Goal: Task Accomplishment & Management: Complete application form

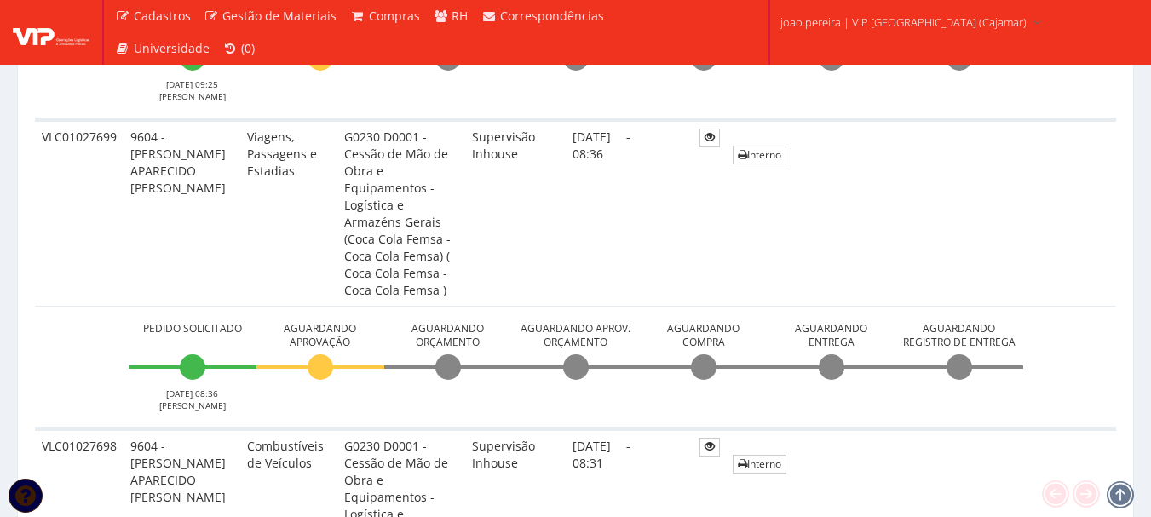
scroll to position [655, 0]
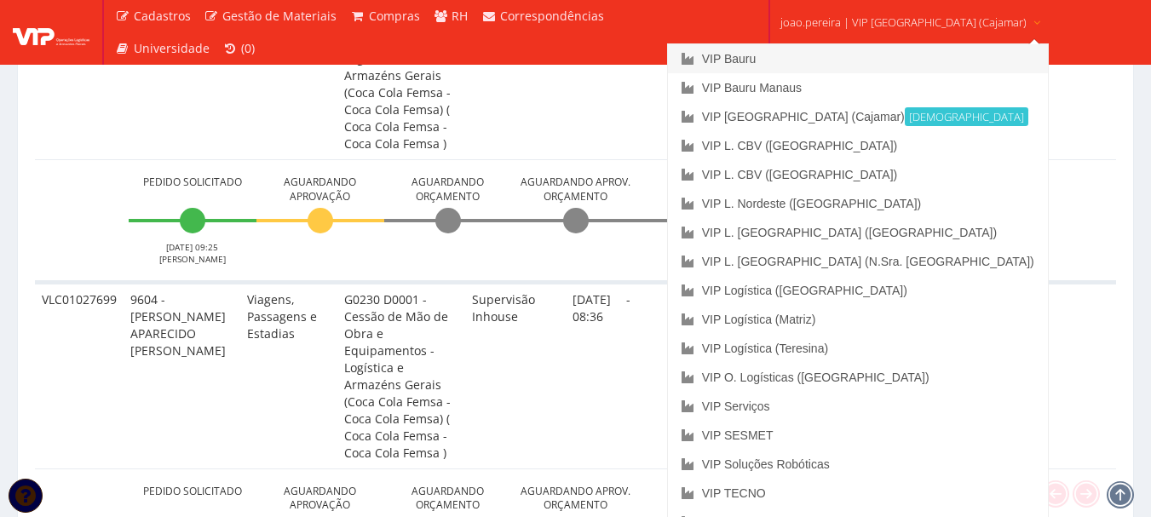
click at [795, 59] on link "VIP Bauru" at bounding box center [858, 58] width 380 height 29
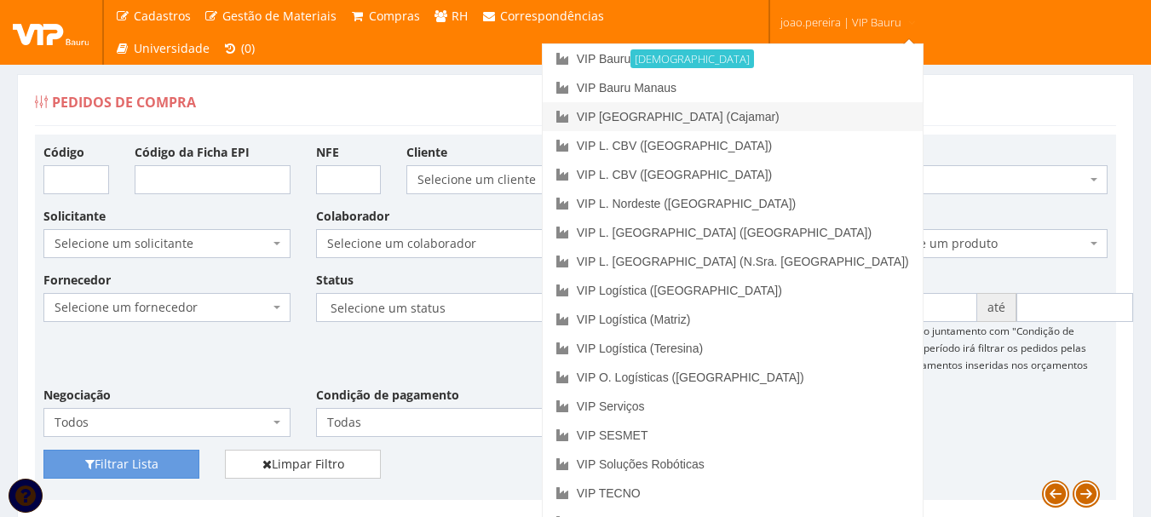
click at [784, 118] on link "VIP [GEOGRAPHIC_DATA] (Cajamar)" at bounding box center [733, 116] width 380 height 29
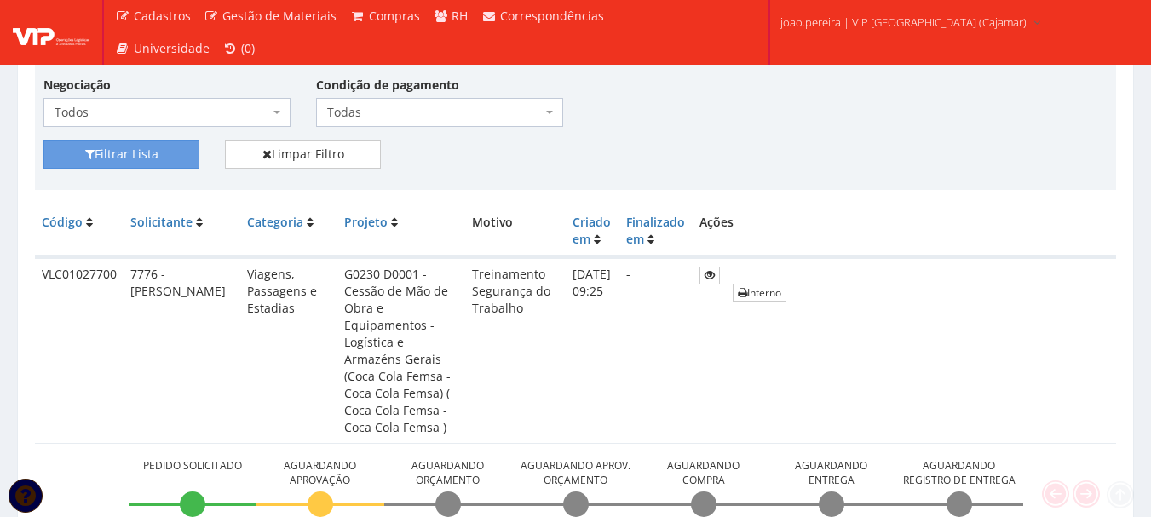
scroll to position [341, 0]
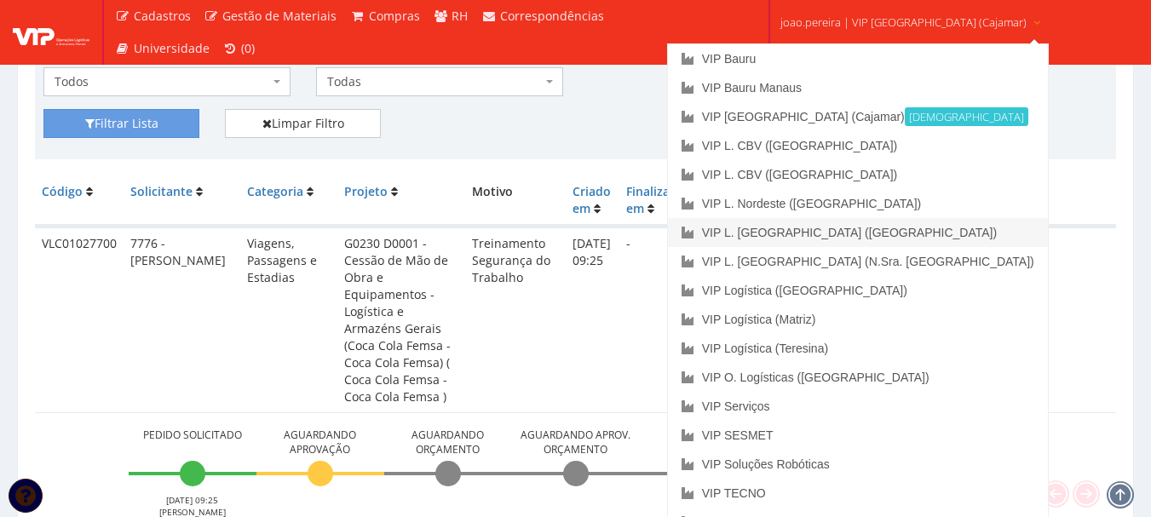
click at [878, 229] on link "VIP L. [GEOGRAPHIC_DATA] ([GEOGRAPHIC_DATA])" at bounding box center [858, 232] width 380 height 29
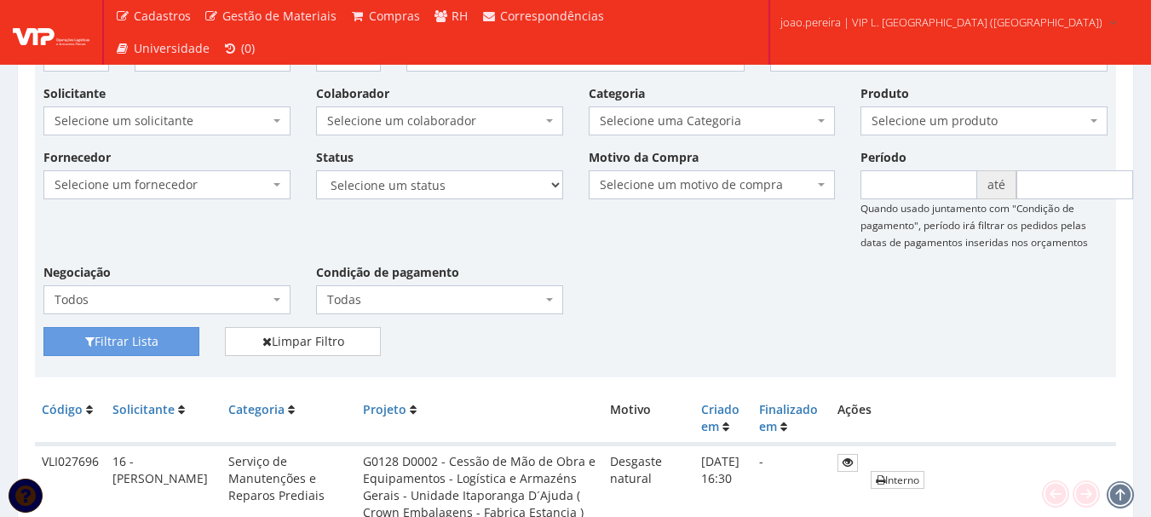
scroll to position [256, 0]
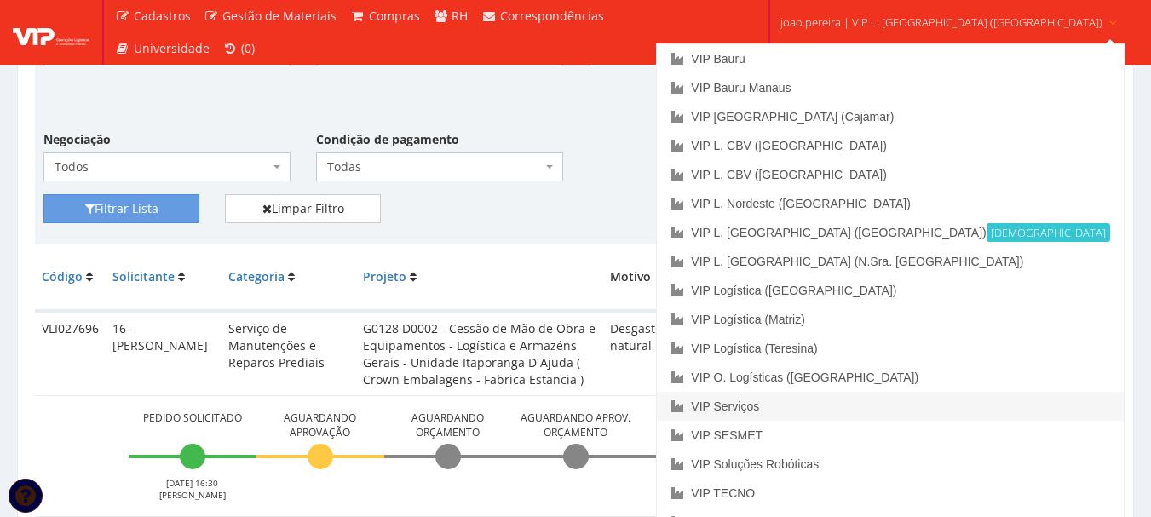
click at [837, 402] on link "VIP Serviços" at bounding box center [890, 406] width 466 height 29
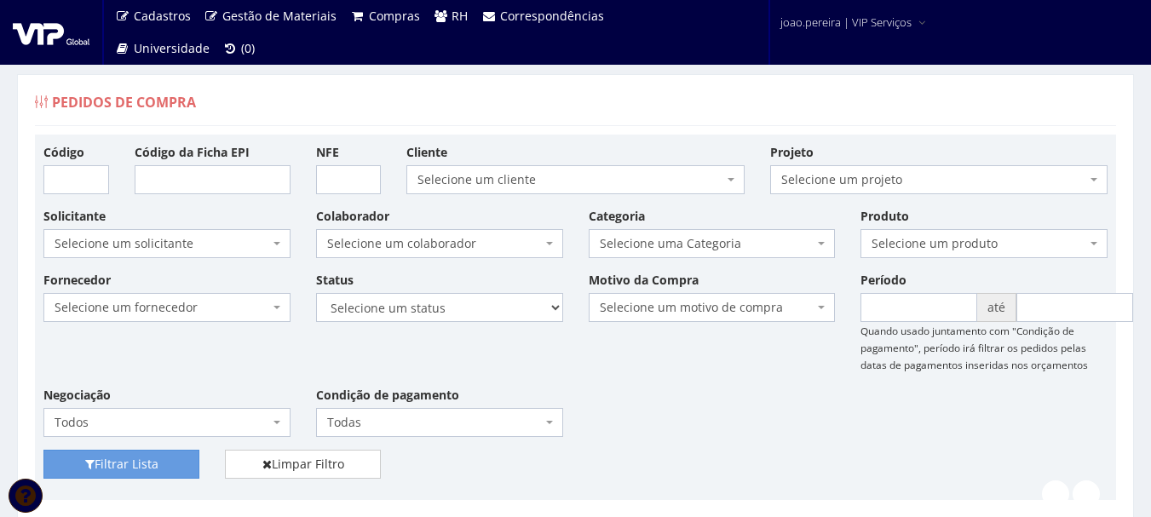
click at [689, 392] on div "Fornecedor Selecione um fornecedor ******** ******** 1000 MARCAS [GEOGRAPHIC_DA…" at bounding box center [575, 360] width 1089 height 179
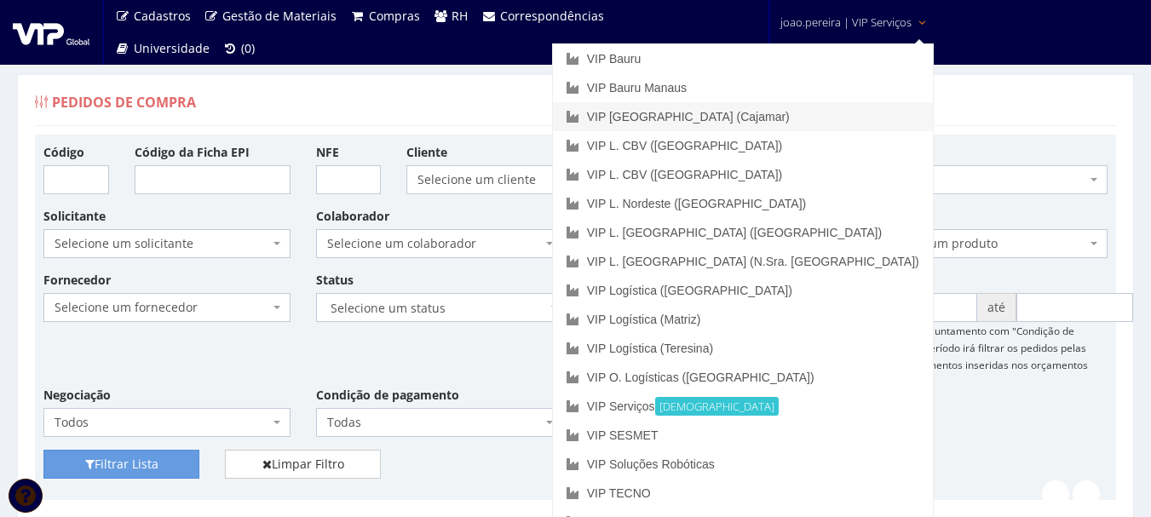
click at [810, 118] on link "VIP [GEOGRAPHIC_DATA] (Cajamar)" at bounding box center [743, 116] width 380 height 29
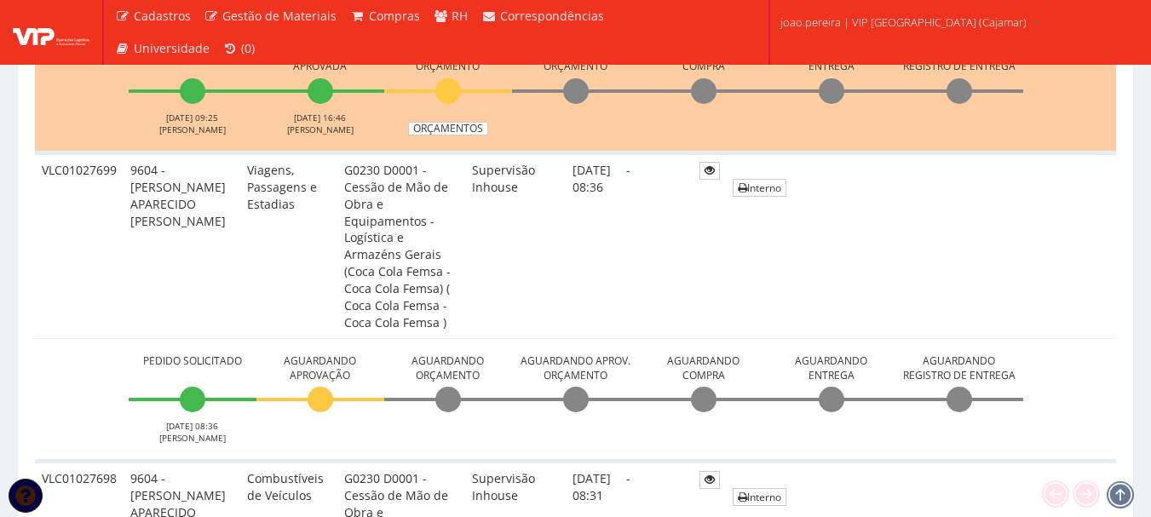
scroll to position [596, 0]
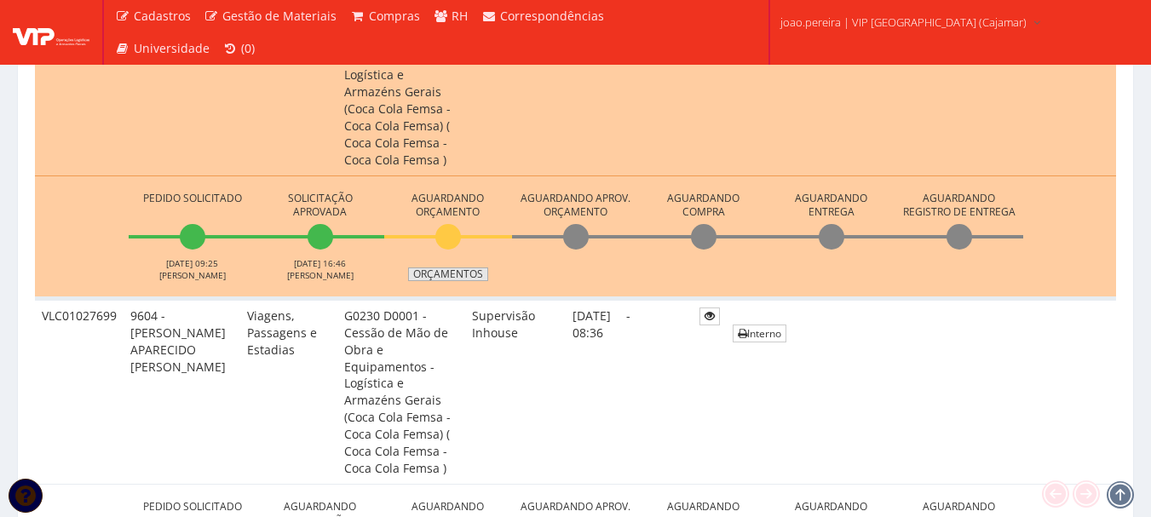
click at [463, 267] on link "Orçamentos" at bounding box center [448, 274] width 80 height 14
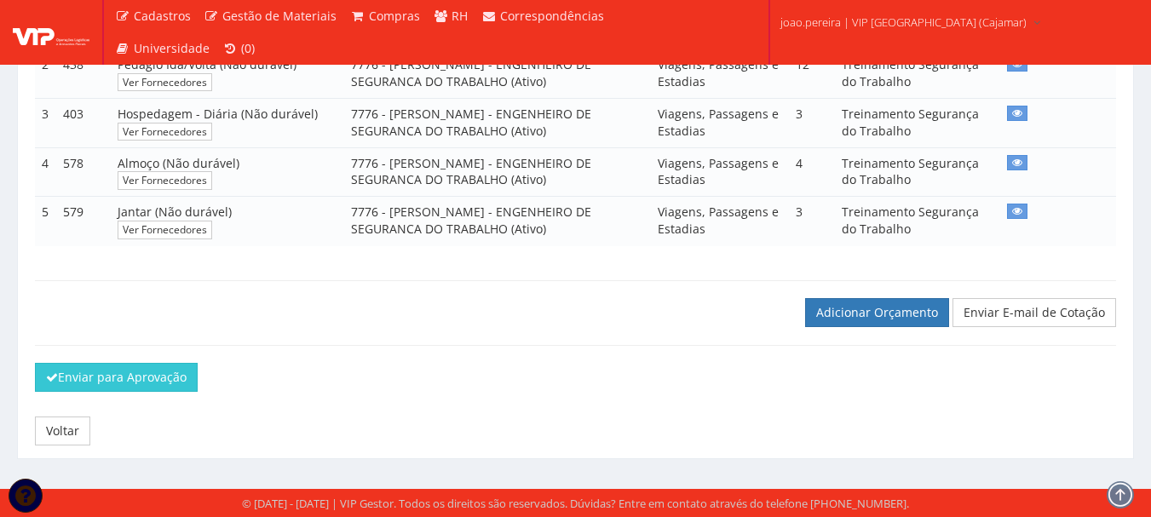
scroll to position [474, 0]
click at [859, 312] on link "Adicionar Orçamento" at bounding box center [877, 312] width 144 height 29
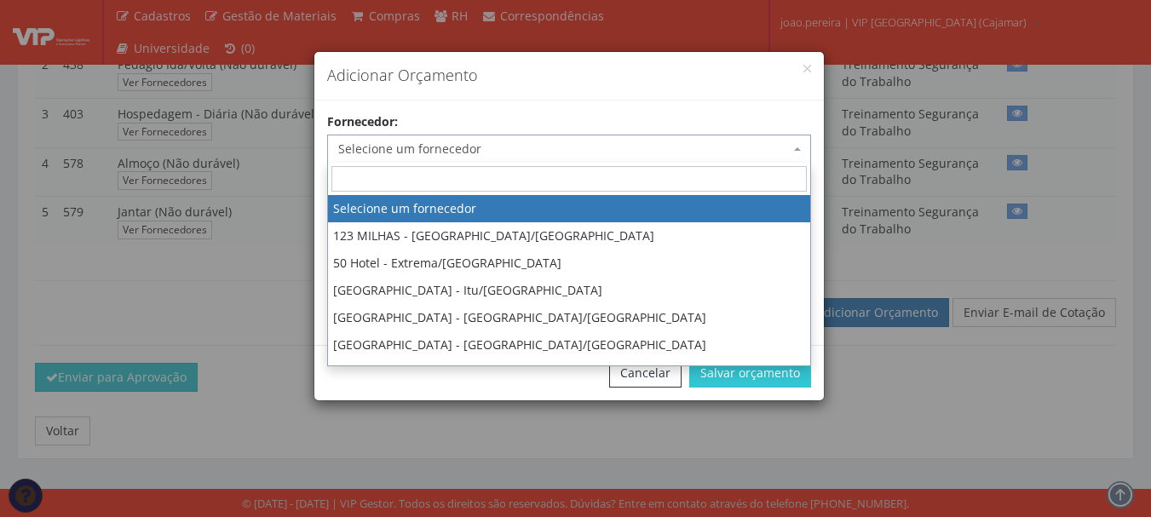
click at [425, 146] on span "Selecione um fornecedor" at bounding box center [563, 149] width 451 height 17
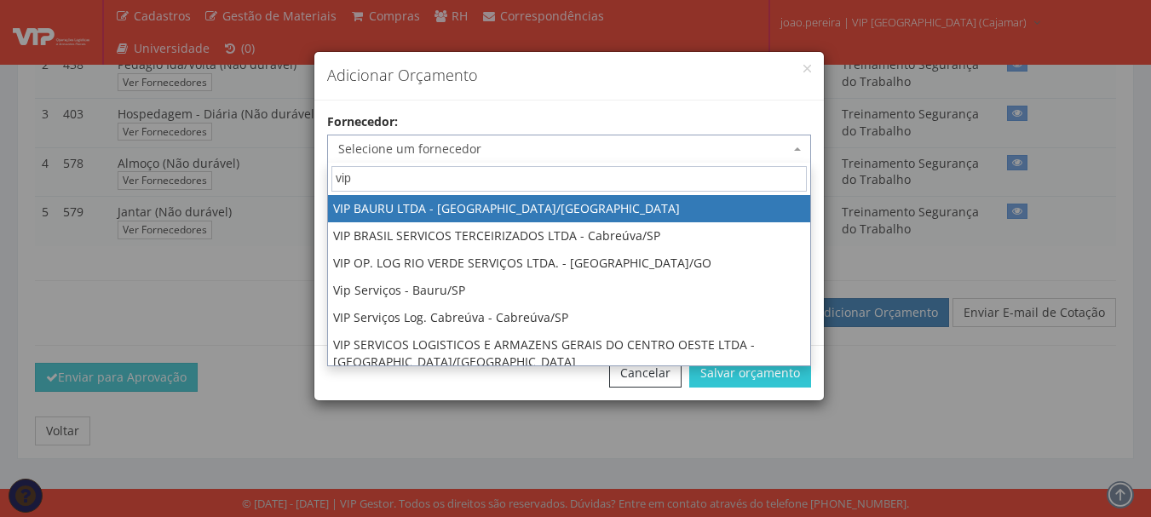
type input "vip"
select select "532"
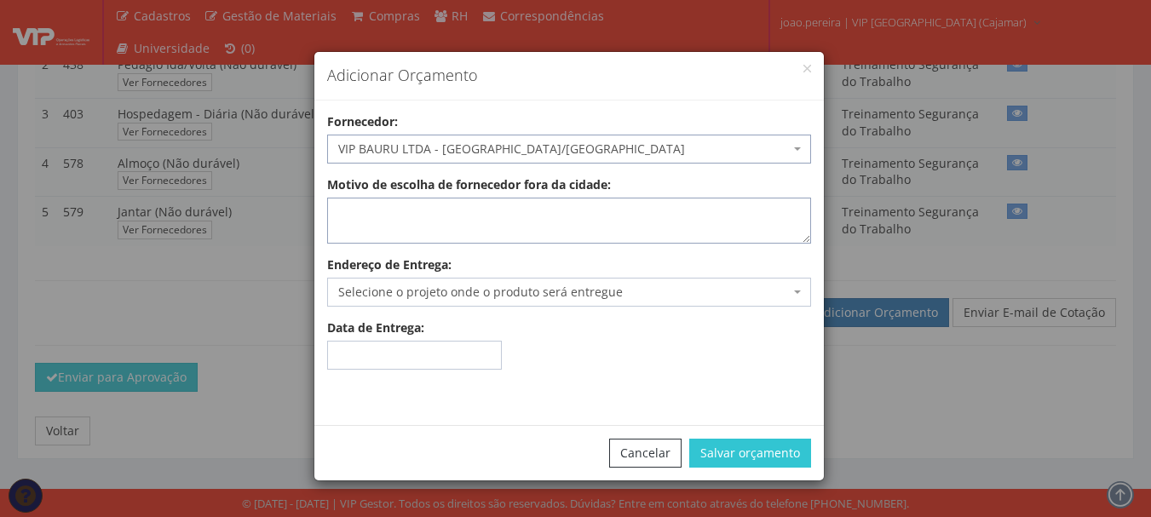
click at [582, 235] on textarea "Motivo de escolha de fornecedor fora da cidade:" at bounding box center [569, 221] width 484 height 46
type textarea "adiantamento"
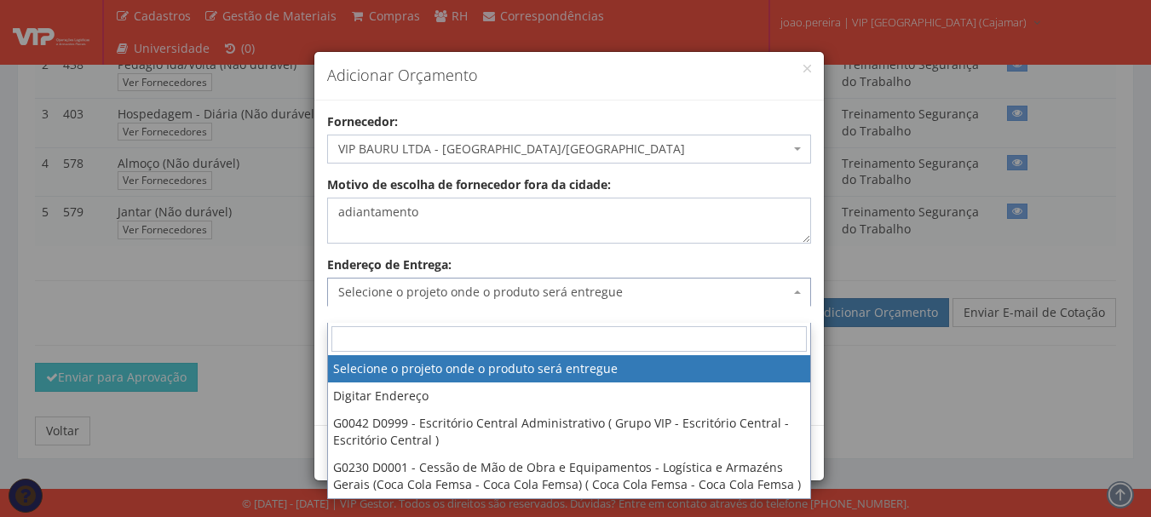
click at [434, 295] on span "Selecione o projeto onde o produto será entregue" at bounding box center [563, 292] width 451 height 17
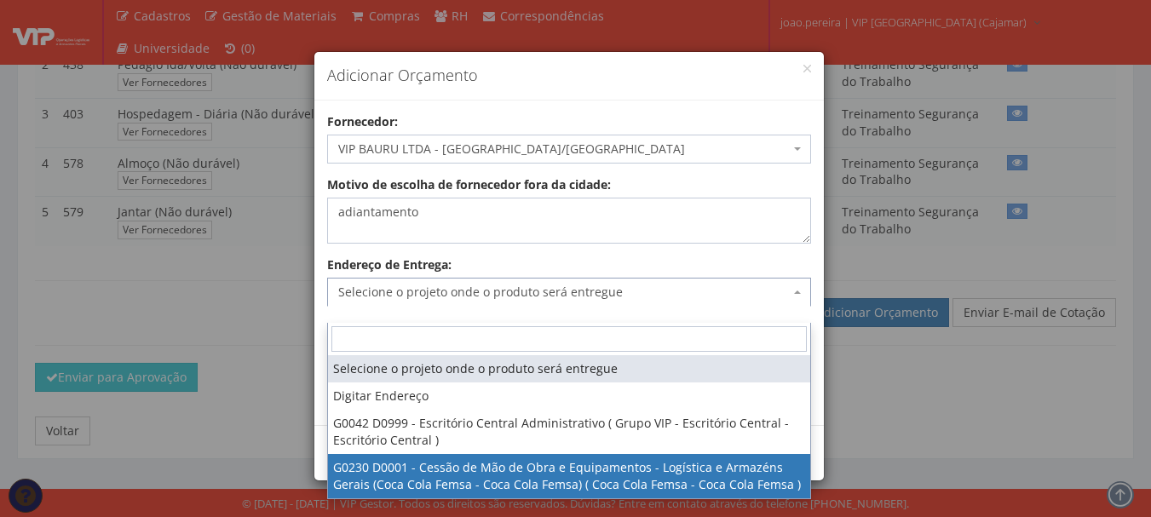
select select "230"
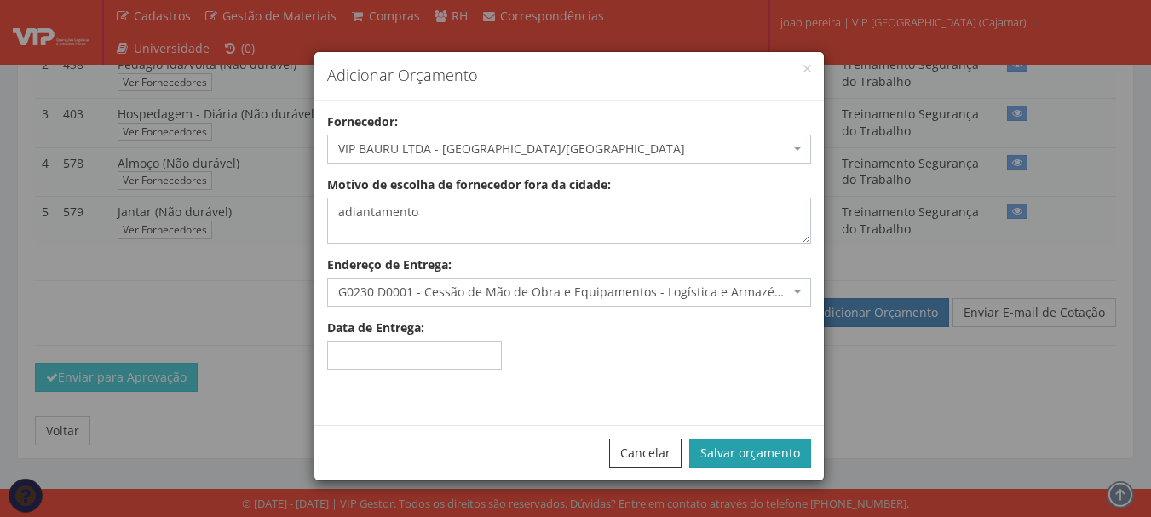
click at [748, 450] on button "Salvar orçamento" at bounding box center [750, 453] width 122 height 29
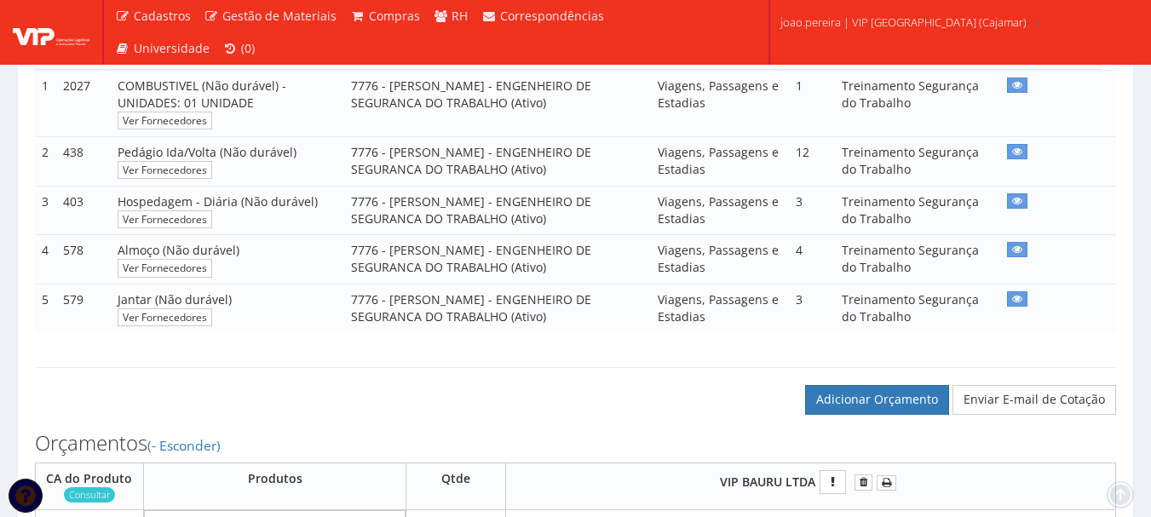
scroll to position [681, 0]
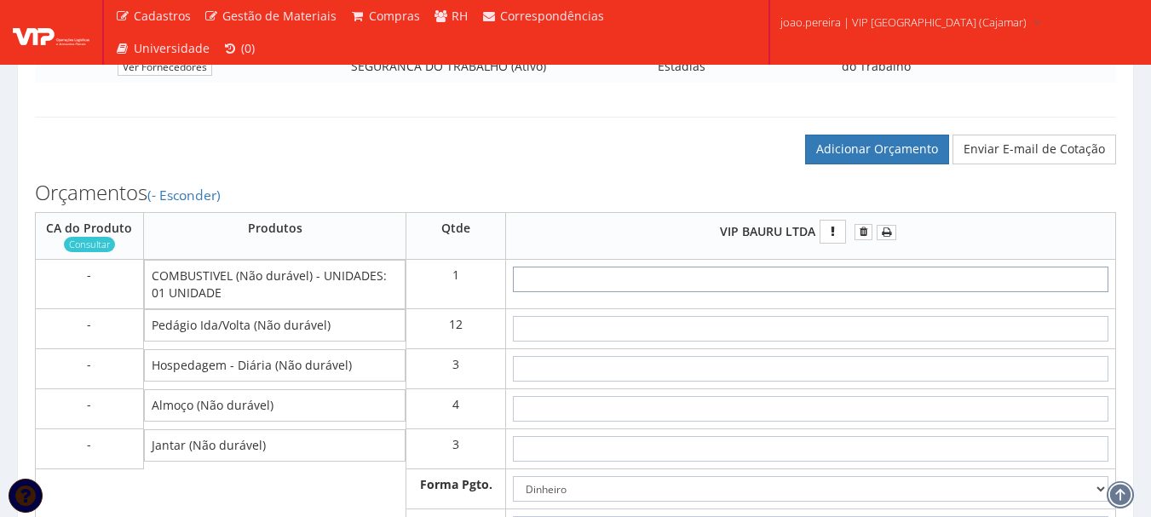
click at [879, 292] on input "text" at bounding box center [810, 280] width 595 height 26
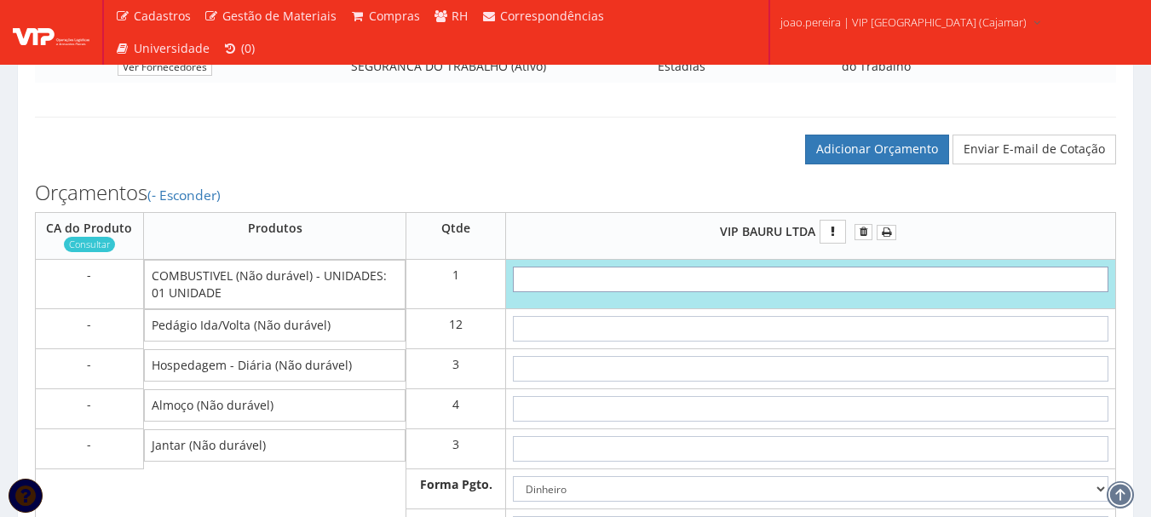
type input "5"
type input "5,00"
type input "50"
type input "50,00"
type input "5,00"
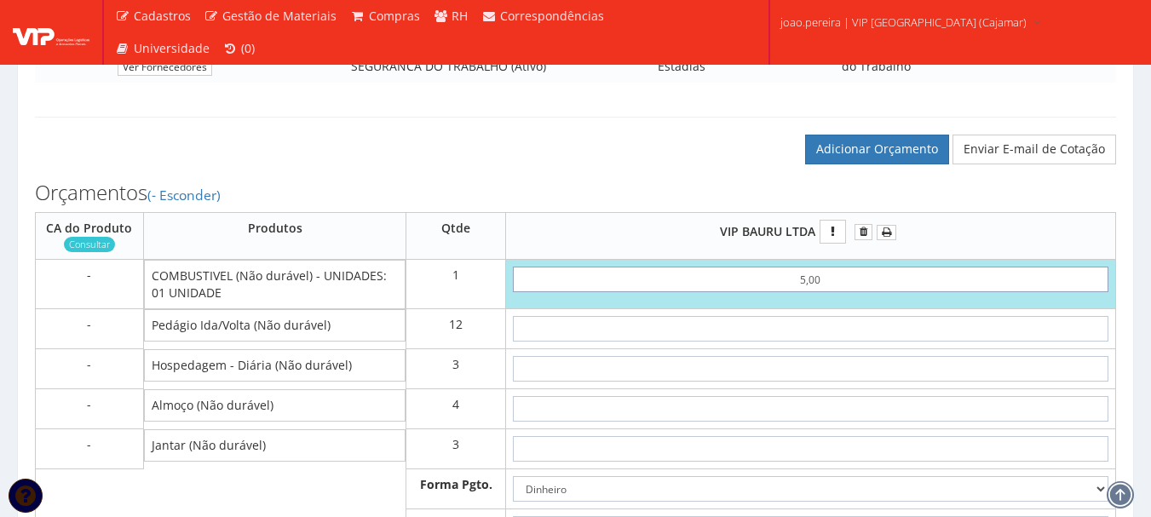
type input "5,00"
type input "50,00"
type input "500,00"
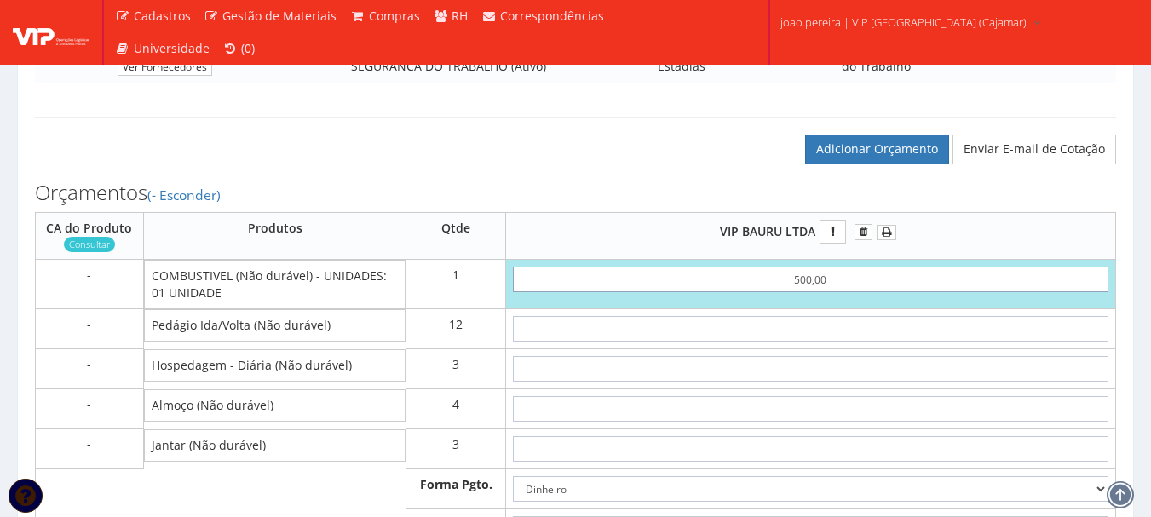
type input "500,00"
click at [807, 342] on input "text" at bounding box center [810, 329] width 595 height 26
type input "1"
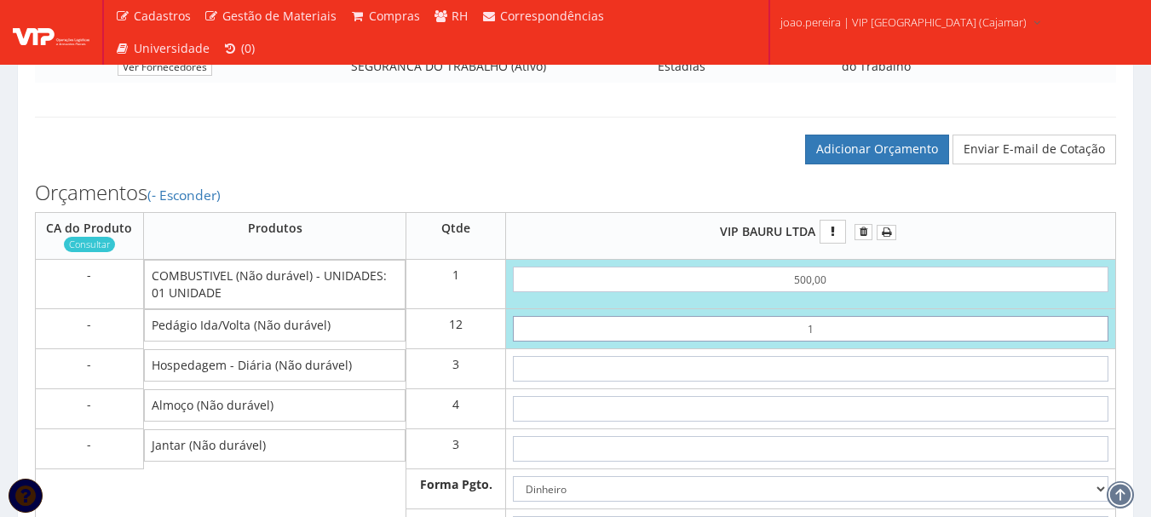
type input "512,00"
type input "15"
type input "680,00"
type input "1,58"
type input "518,96"
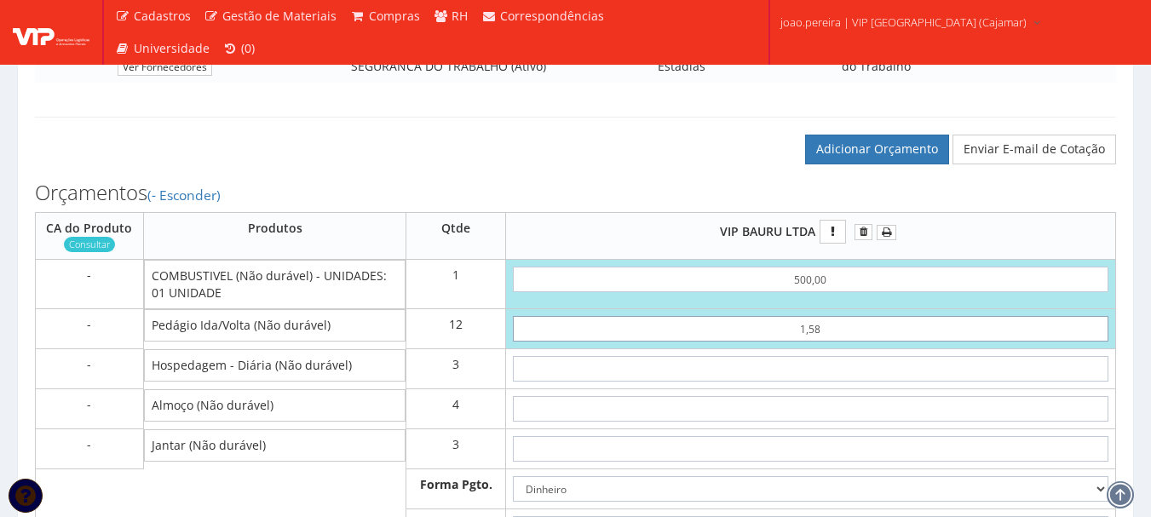
type input "15,83"
type input "689,96"
type input "15,83"
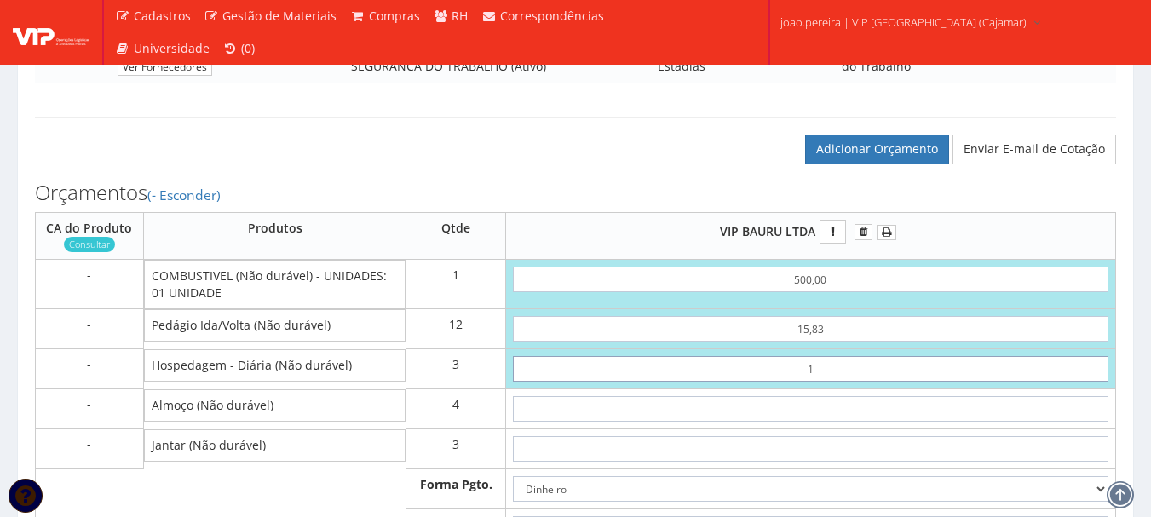
type input "19"
type input "746,96"
type input "1,90"
type input "695,66"
click at [841, 382] on input "1,90" at bounding box center [810, 369] width 595 height 26
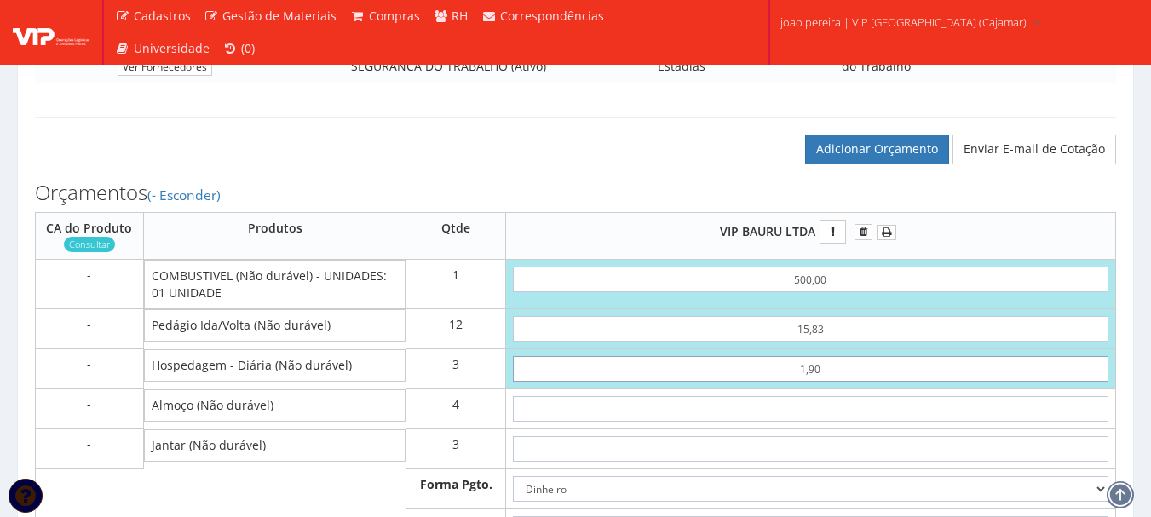
type input "19,00"
type input "746,96"
type input "190,00"
type input "1259,96"
type input "190,00"
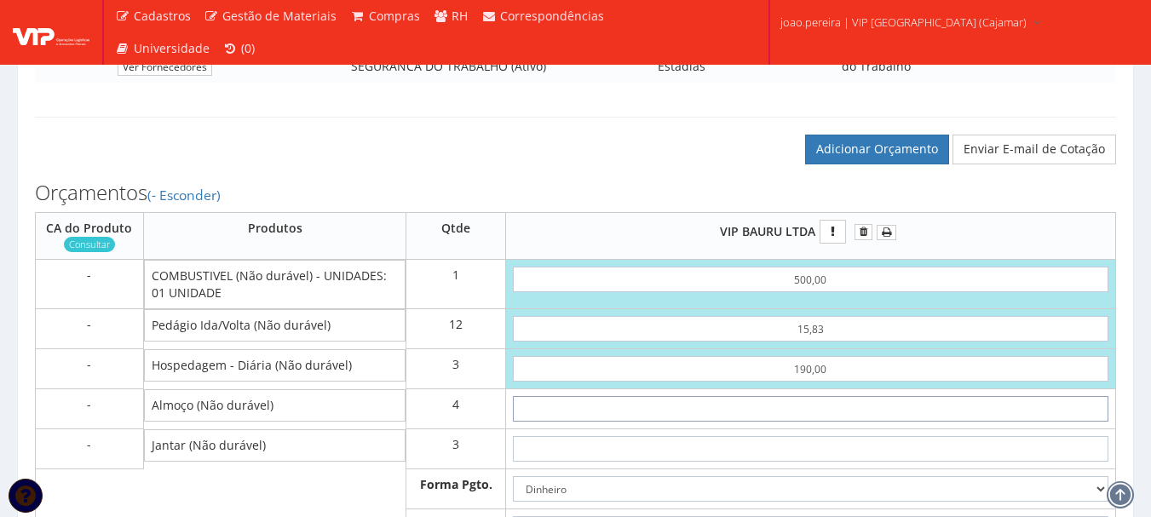
type input "4"
type input "1275,96"
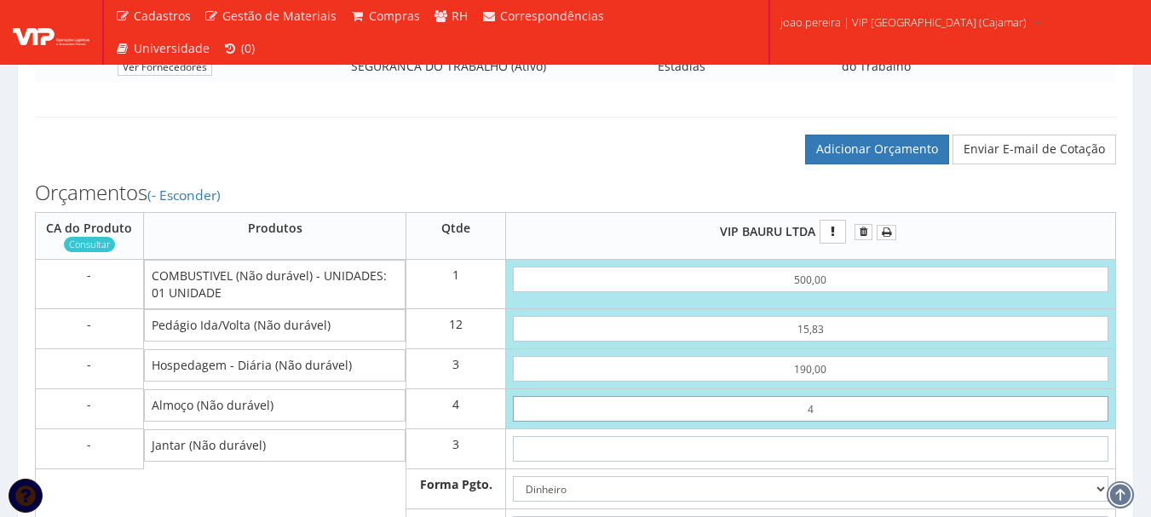
type input "40"
type input "1419,96"
type input "40"
type input "4"
type input "1431,96"
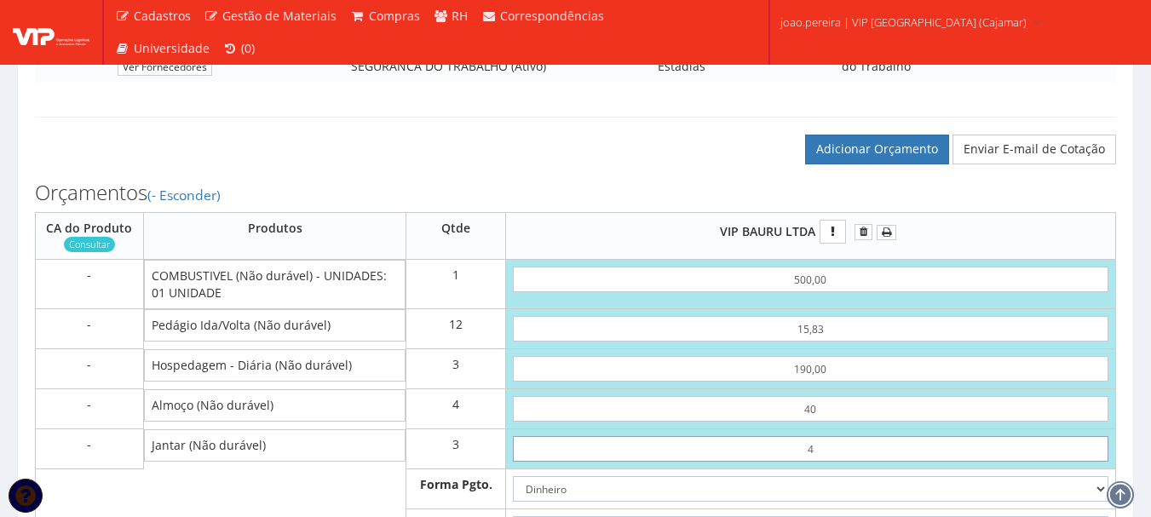
type input "40"
type input "1539,96"
type input "40"
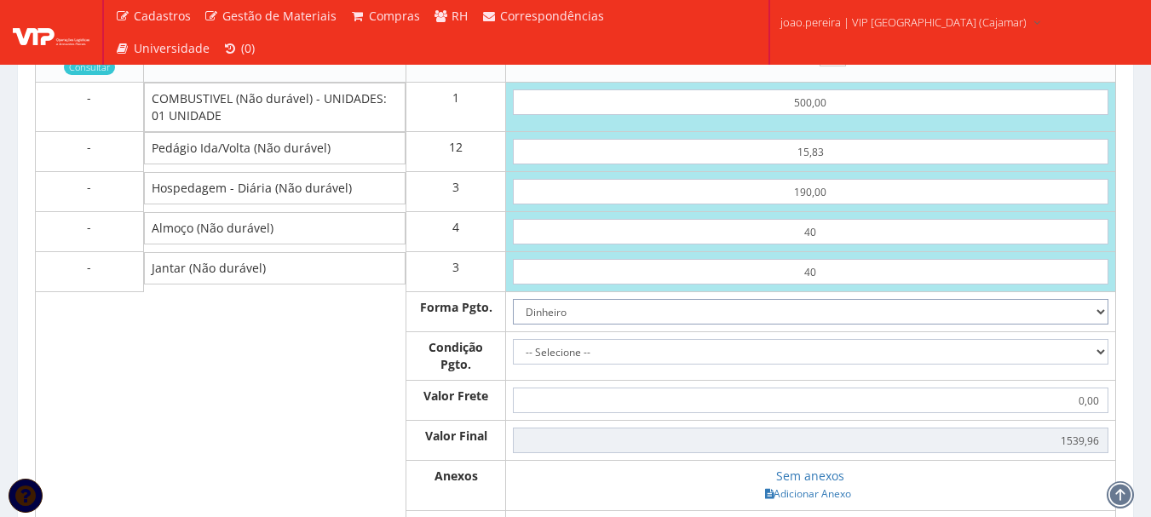
scroll to position [939, 0]
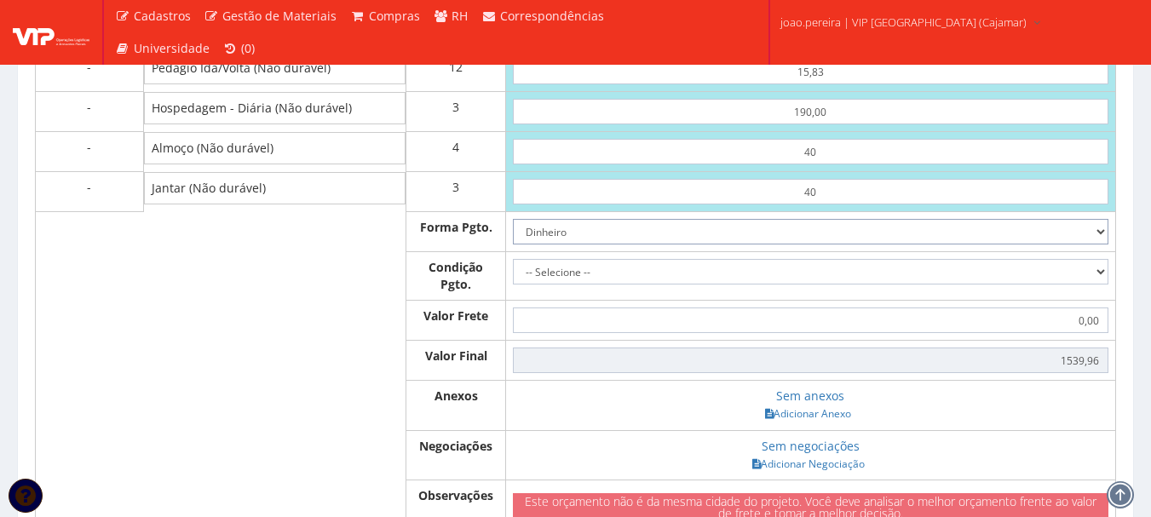
click at [959, 244] on select "Dinheiro Boleto Bancário Depósito Transferência Bancária Cartão de Crédito Cart…" at bounding box center [810, 232] width 595 height 26
select select "3"
click at [513, 236] on select "Dinheiro Boleto Bancário Depósito Transferência Bancária Cartão de Crédito Cart…" at bounding box center [810, 232] width 595 height 26
click at [1075, 284] on select "-- Selecione -- À vista 7 dias 10 dias" at bounding box center [810, 272] width 595 height 26
select select "0"
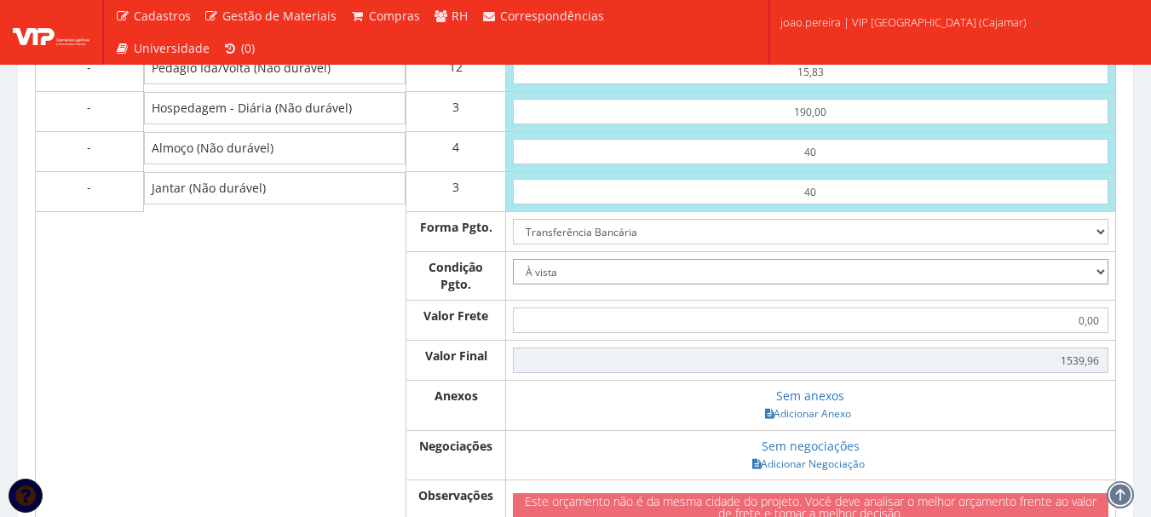
click at [513, 276] on select "-- Selecione -- À vista 7 dias 10 dias" at bounding box center [810, 272] width 595 height 26
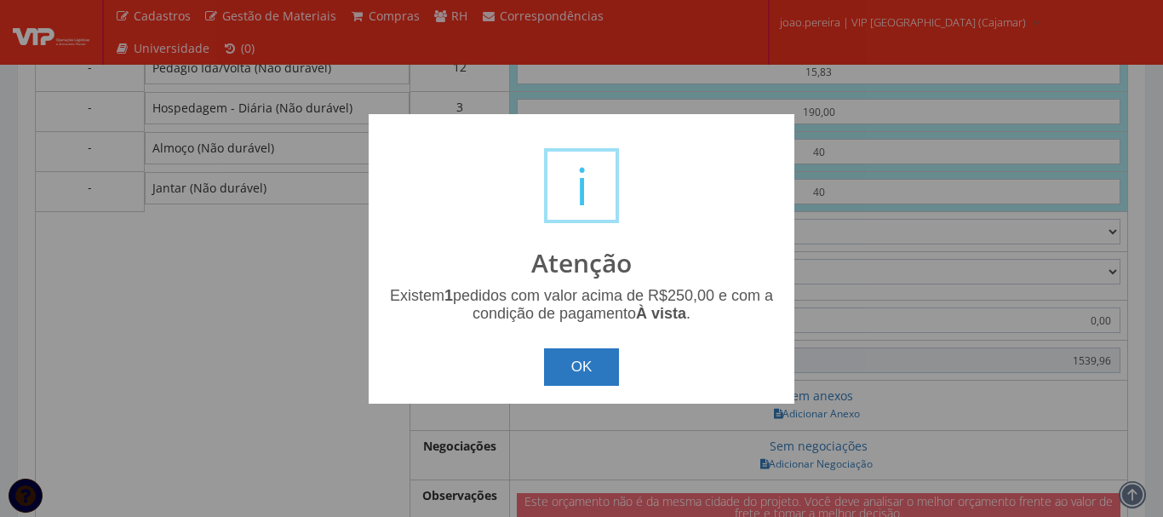
click at [595, 365] on button "OK" at bounding box center [582, 366] width 76 height 37
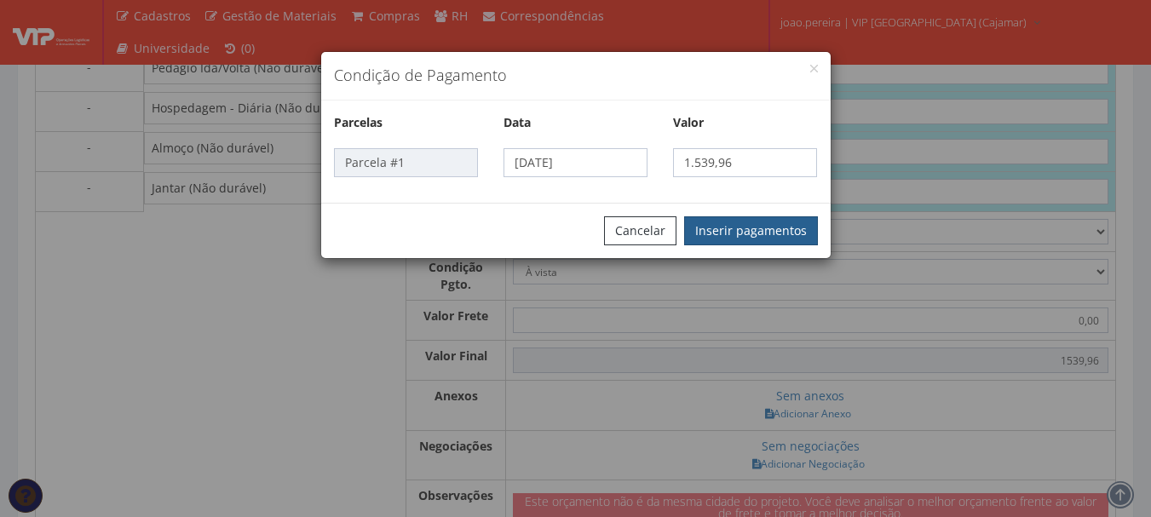
click at [755, 221] on button "Inserir pagamentos" at bounding box center [751, 230] width 134 height 29
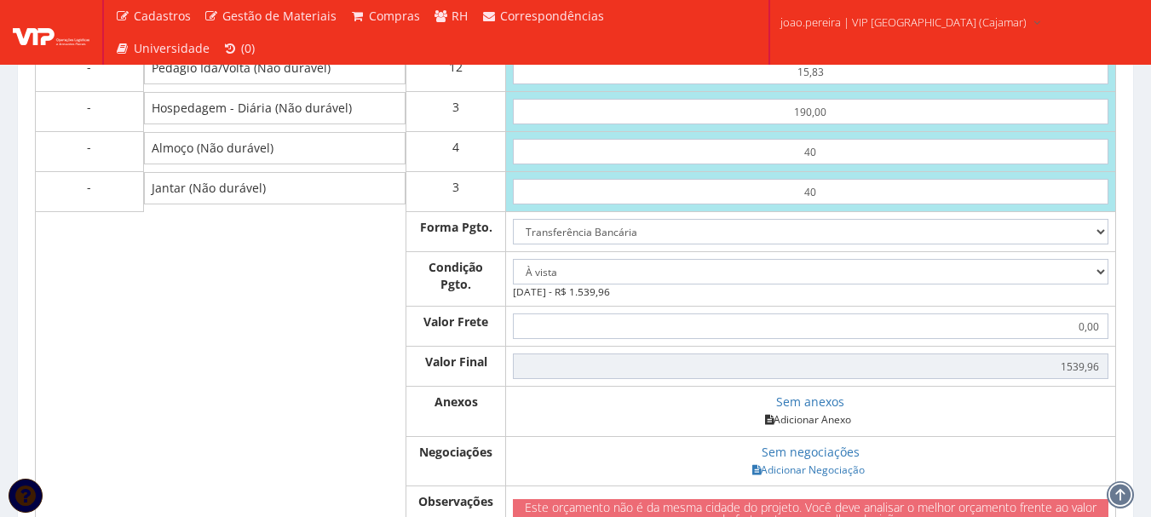
click at [819, 428] on link "Adicionar Anexo" at bounding box center [808, 420] width 96 height 18
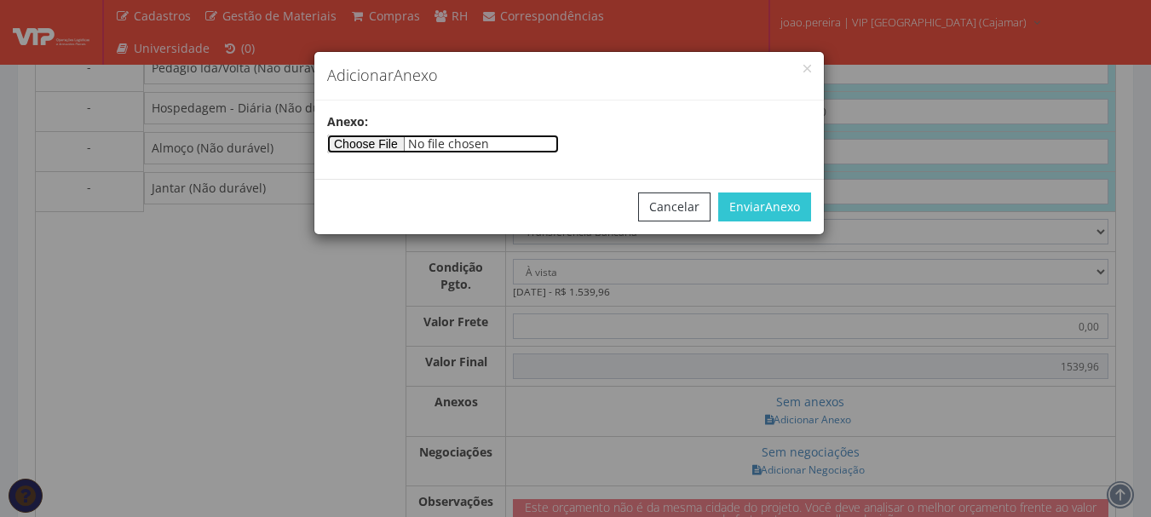
click at [376, 141] on input"] "file" at bounding box center [443, 144] width 232 height 19
type input"] "C:\fakepath\RODRIGO 15-09.docx"
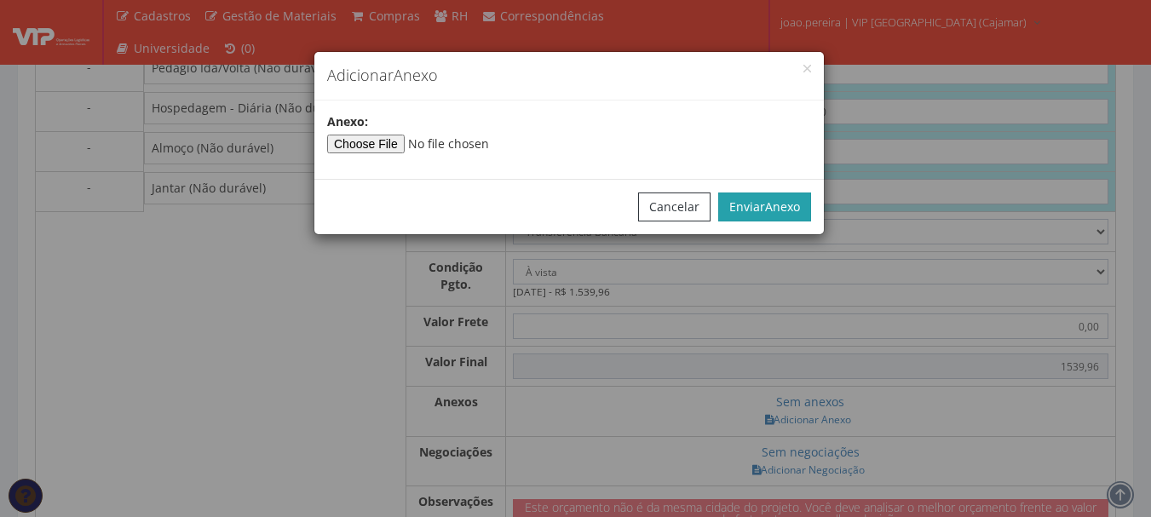
click at [777, 208] on span "Anexo" at bounding box center [782, 206] width 35 height 16
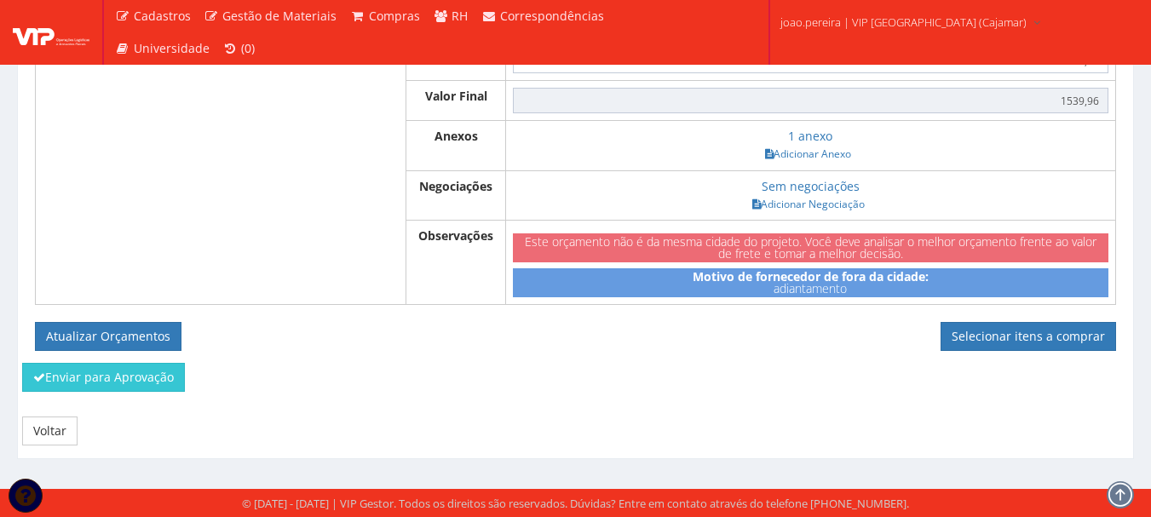
scroll to position [1221, 0]
click at [97, 339] on button "Atualizar Orçamentos" at bounding box center [108, 336] width 146 height 29
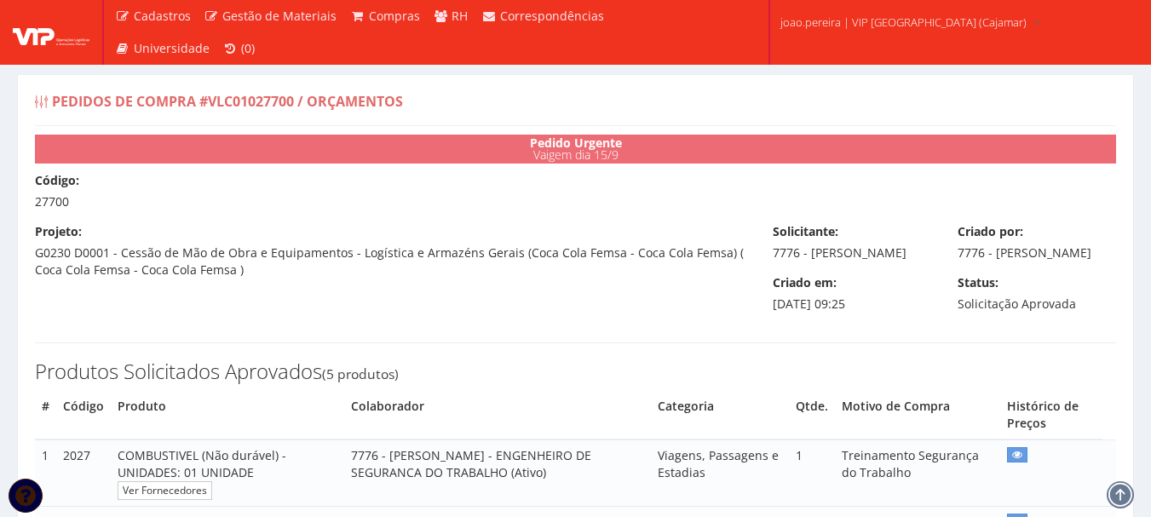
select select "0"
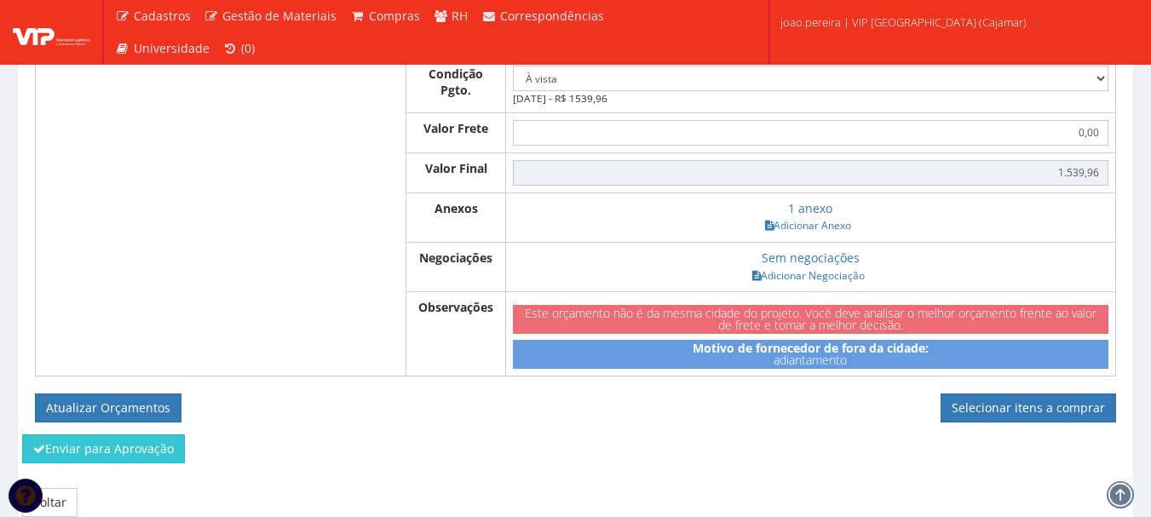
scroll to position [1160, 0]
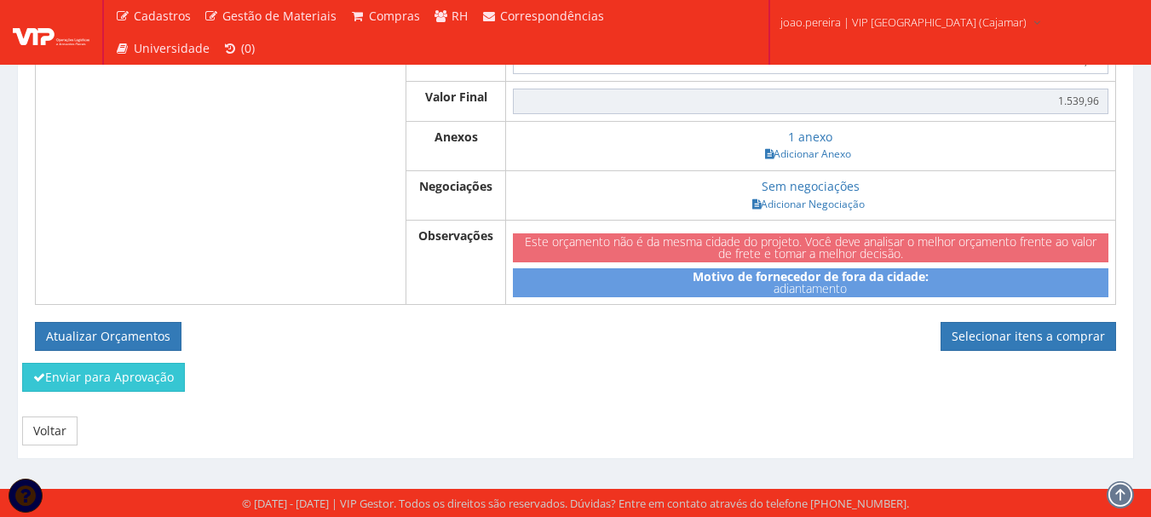
click at [1058, 317] on div "CA do Produto Consultar Produtos Qtde VIP BAURU LTDA 500,00 15,83 190,00 40,00 …" at bounding box center [575, 20] width 1081 height 662
click at [1048, 340] on link "Selecionar itens a comprar" at bounding box center [1027, 336] width 175 height 29
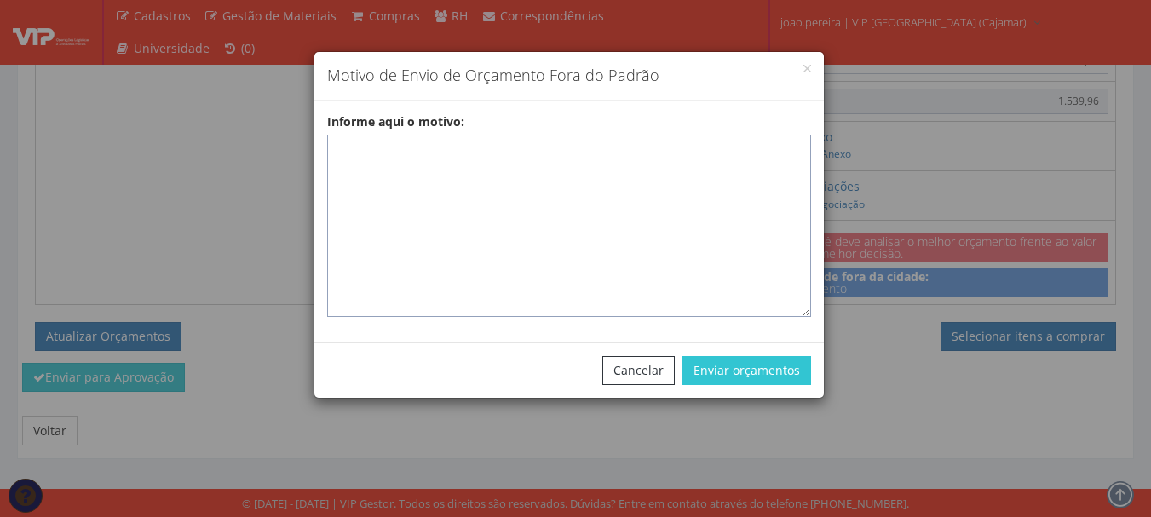
click at [346, 149] on textarea "Informe aqui o motivo:" at bounding box center [569, 226] width 484 height 182
paste textarea "ADIANTAMENTO DE VIAGENS - Pedido de compra para emissão de adiantamento para co…"
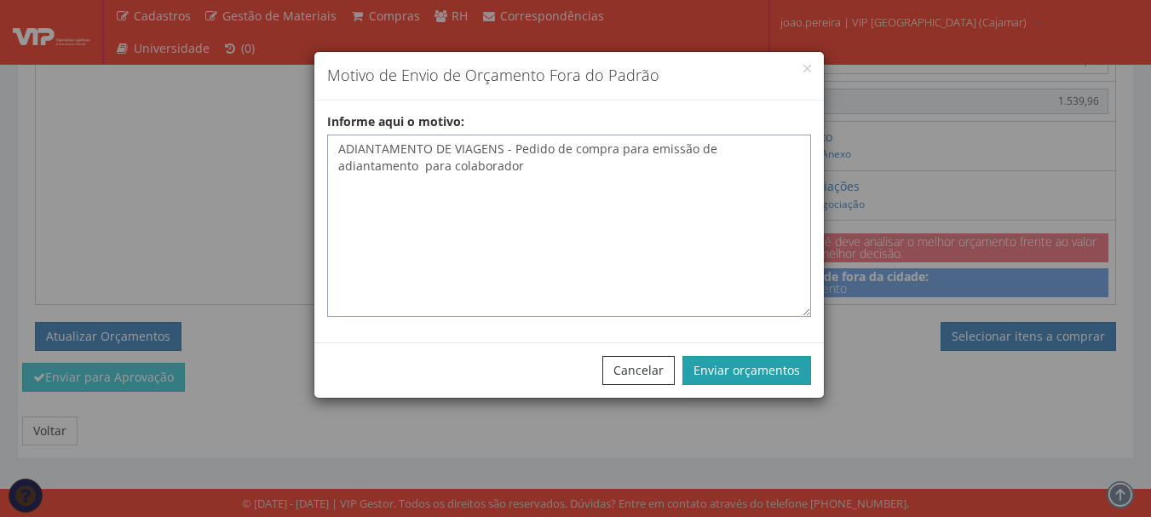
type textarea "ADIANTAMENTO DE VIAGENS - Pedido de compra para emissão de adiantamento para co…"
drag, startPoint x: 767, startPoint y: 367, endPoint x: 779, endPoint y: 361, distance: 13.3
click at [767, 367] on button "Enviar orçamentos" at bounding box center [746, 370] width 129 height 29
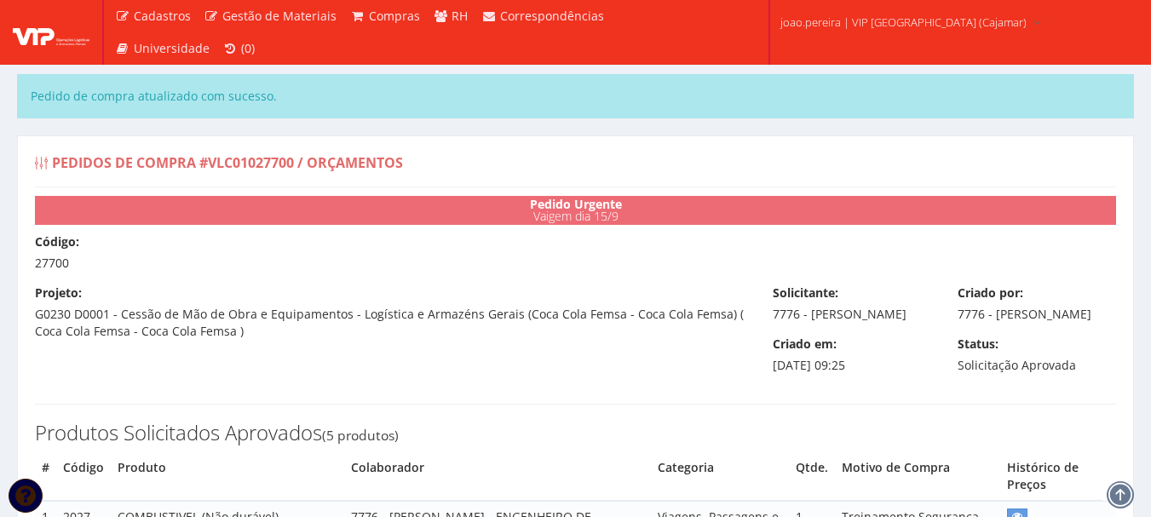
select select "0"
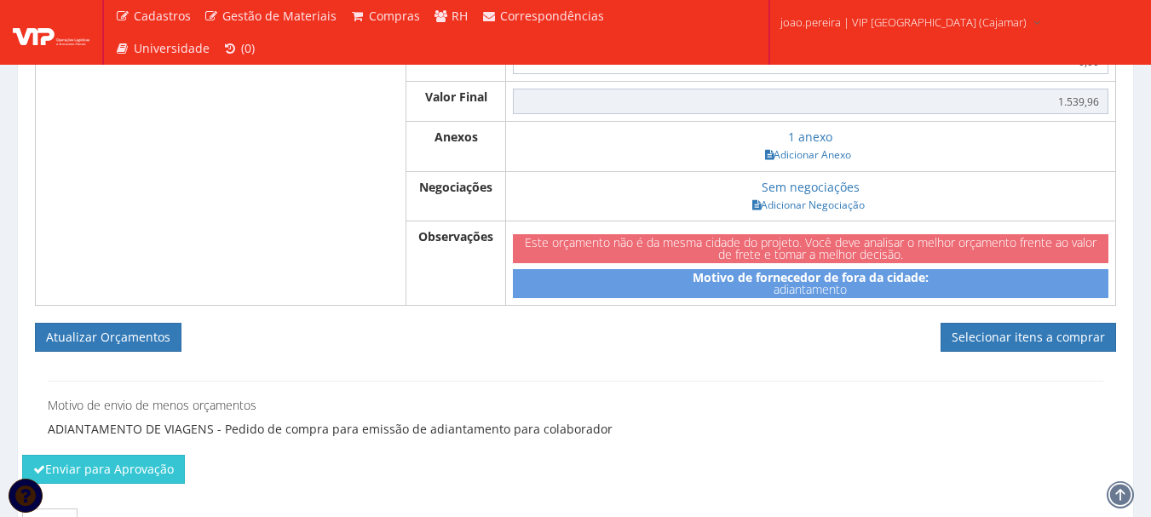
scroll to position [1313, 0]
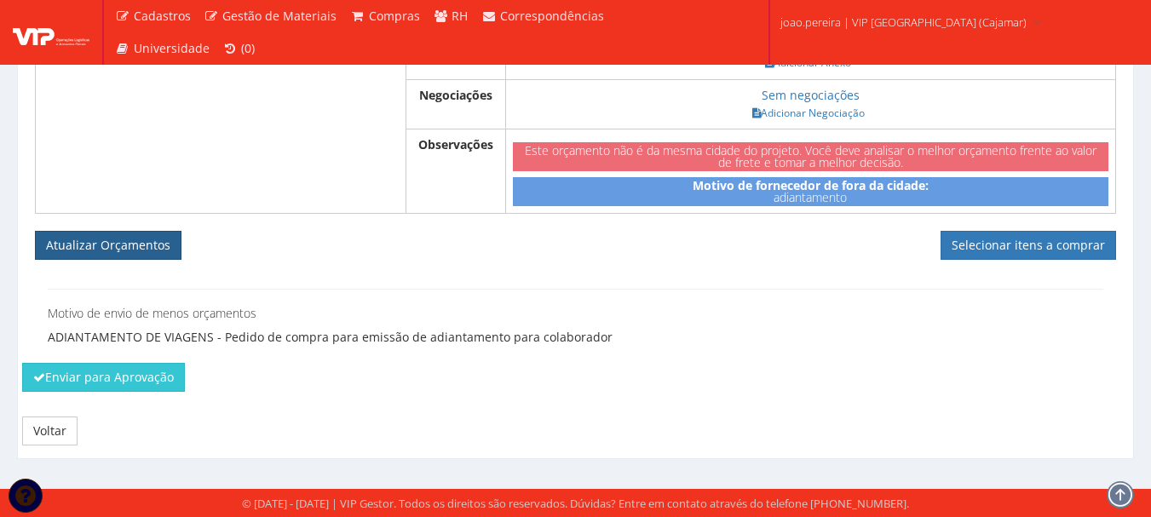
click at [100, 250] on button "Atualizar Orçamentos" at bounding box center [108, 245] width 146 height 29
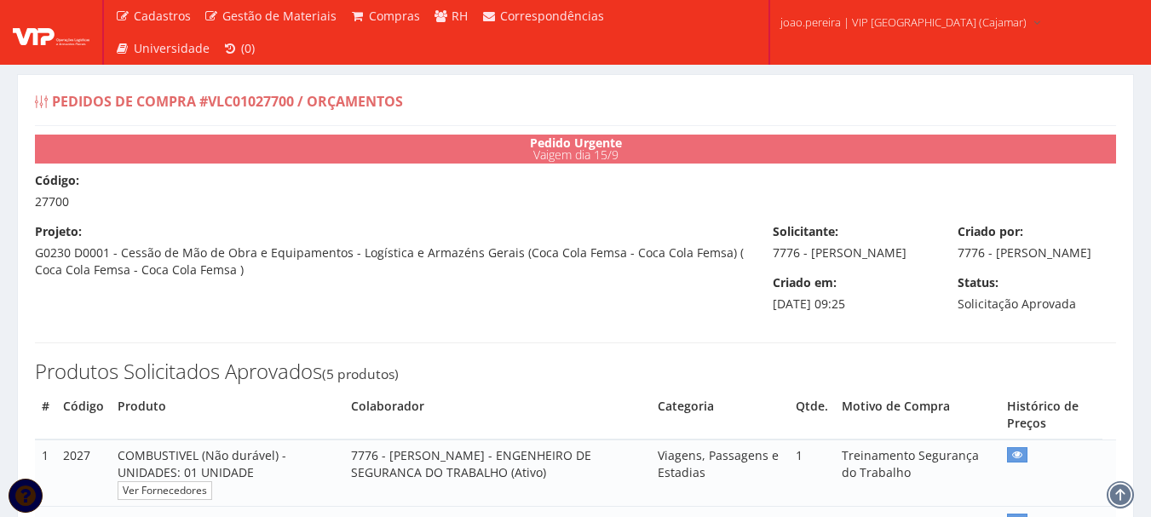
select select "0"
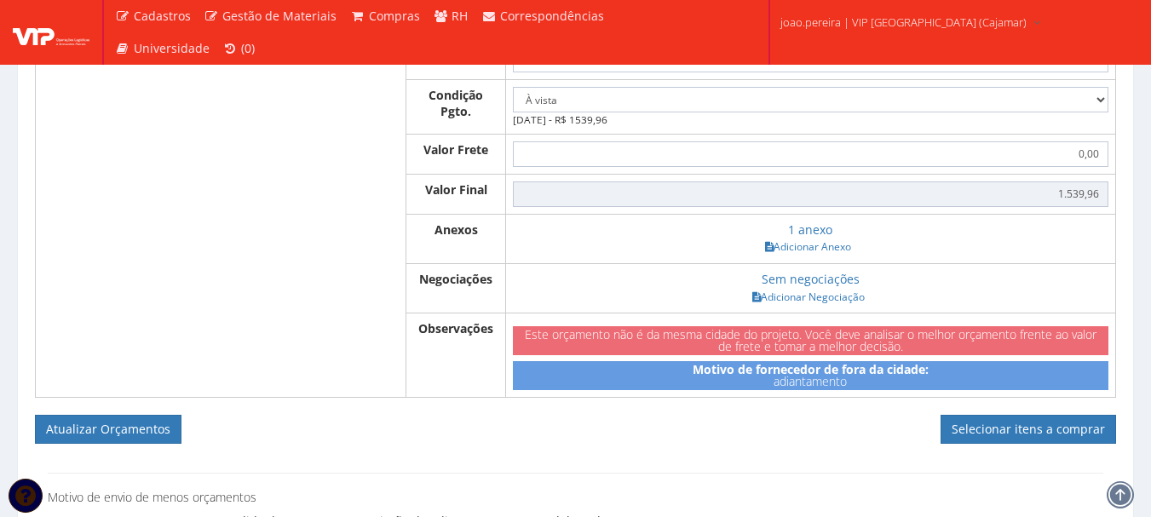
scroll to position [1192, 0]
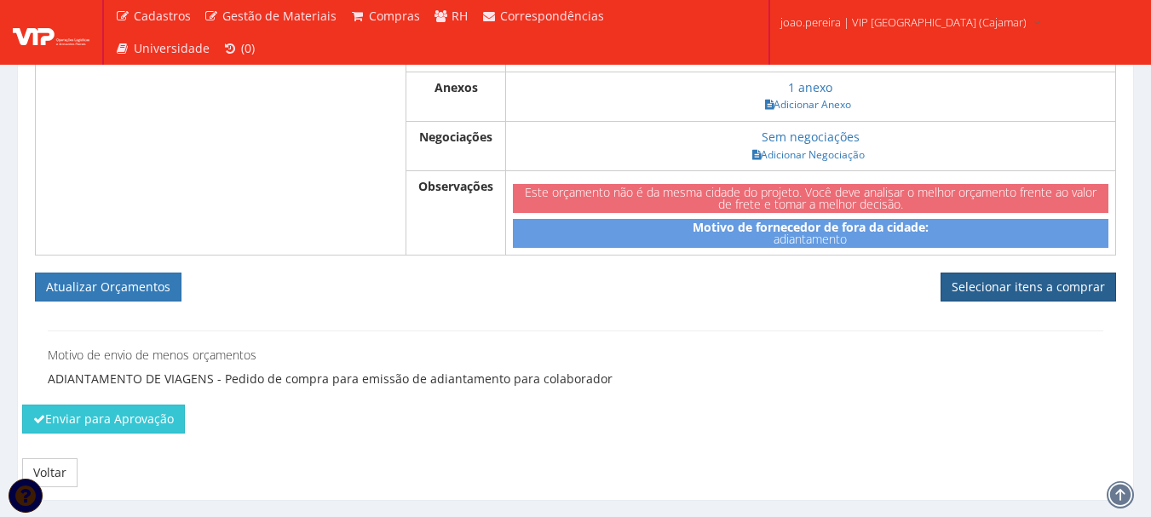
click at [1054, 300] on link "Selecionar itens a comprar" at bounding box center [1027, 287] width 175 height 29
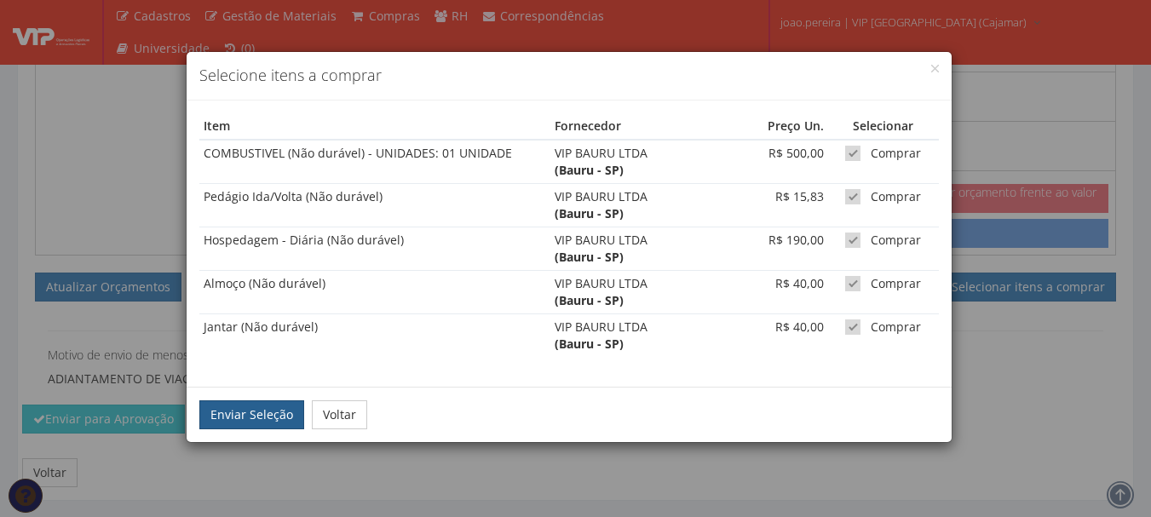
click at [243, 410] on button "Enviar Seleção" at bounding box center [251, 414] width 105 height 29
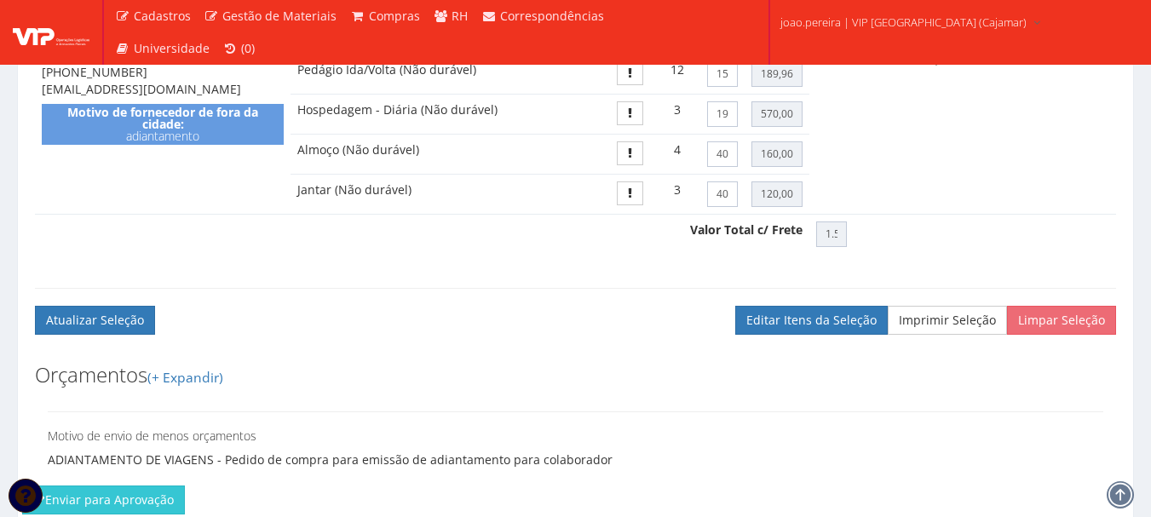
scroll to position [1004, 0]
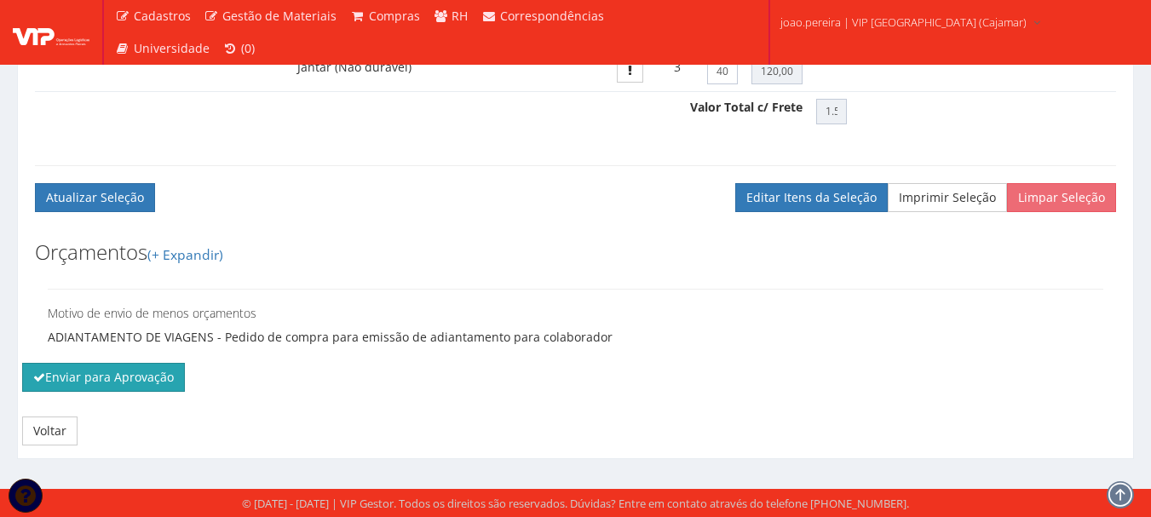
click at [63, 370] on button "Enviar para Aprovação" at bounding box center [103, 377] width 163 height 29
